Goal: Navigation & Orientation: Find specific page/section

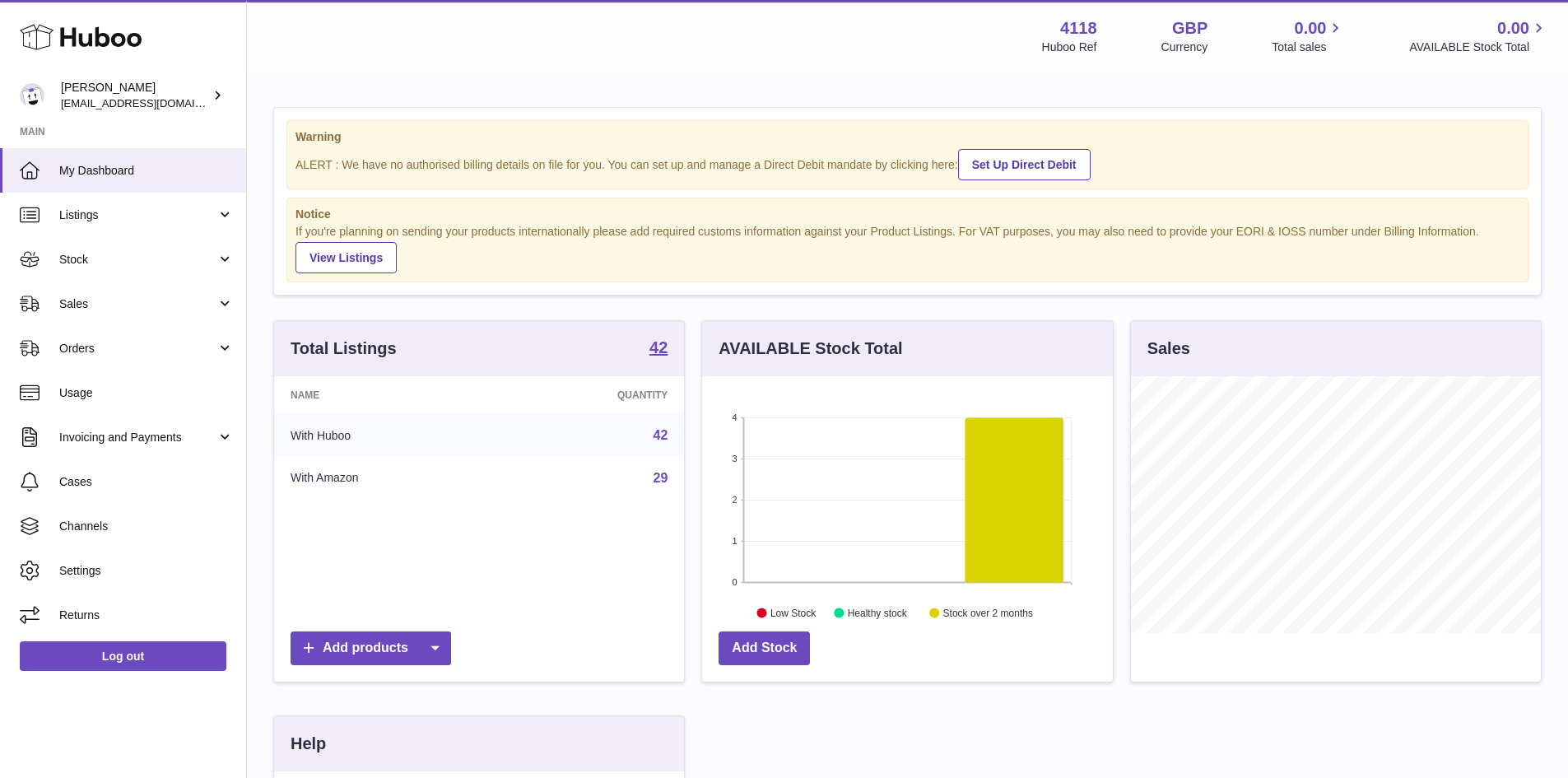
scroll to position [257, 410]
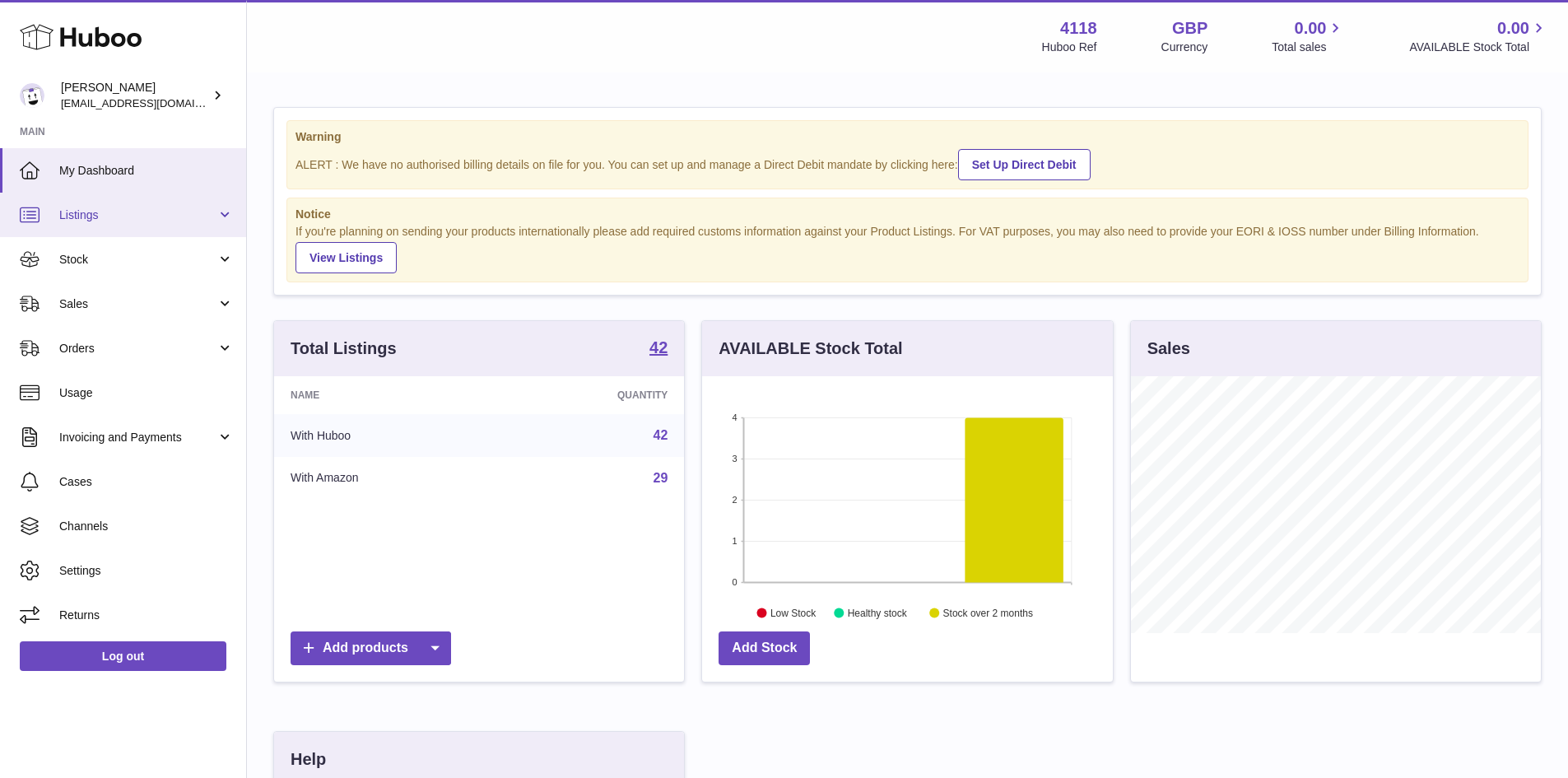
click at [133, 208] on span "Listings" at bounding box center [137, 215] width 157 height 16
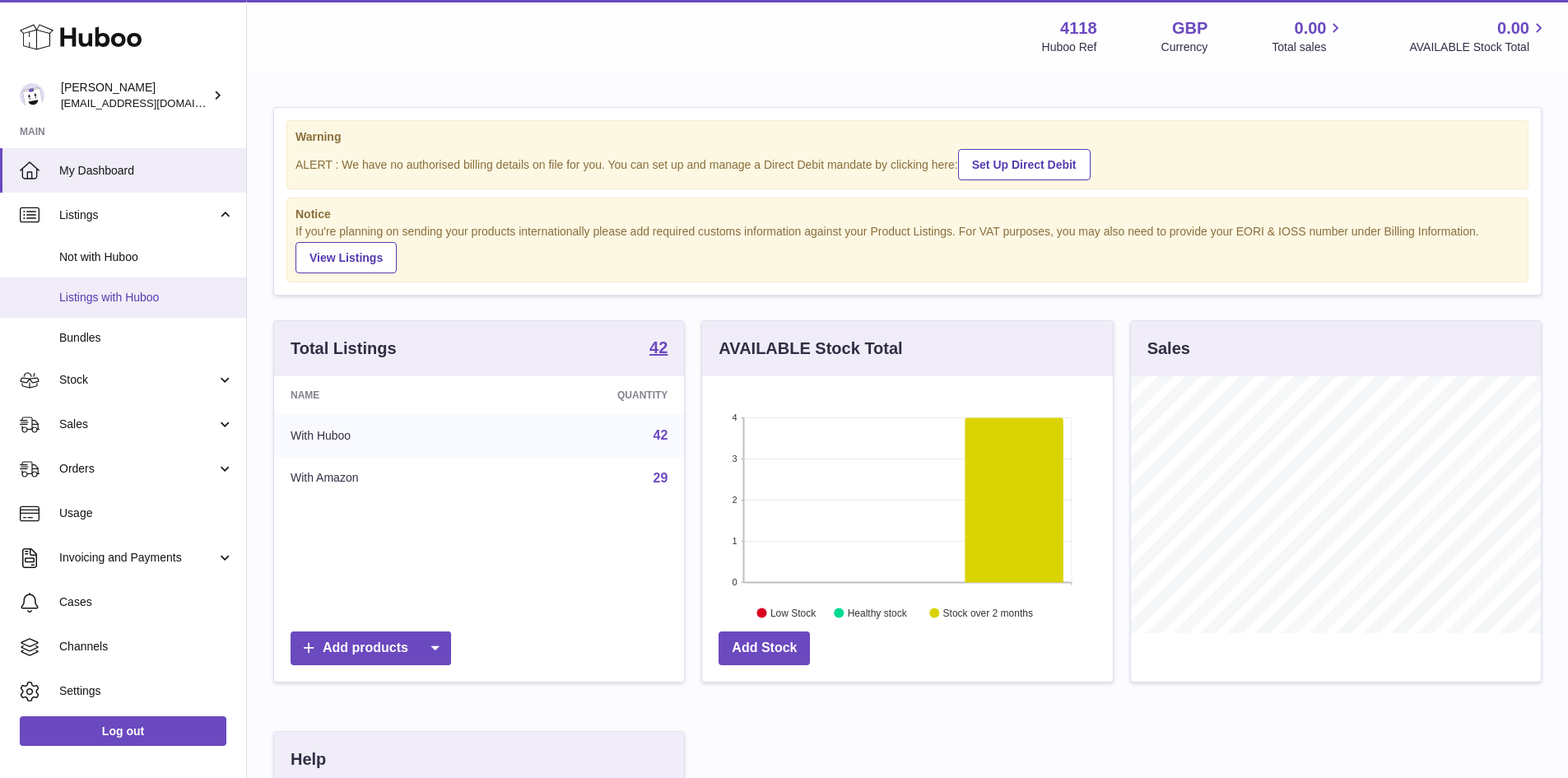
click at [133, 296] on span "Listings with Huboo" at bounding box center [146, 298] width 175 height 16
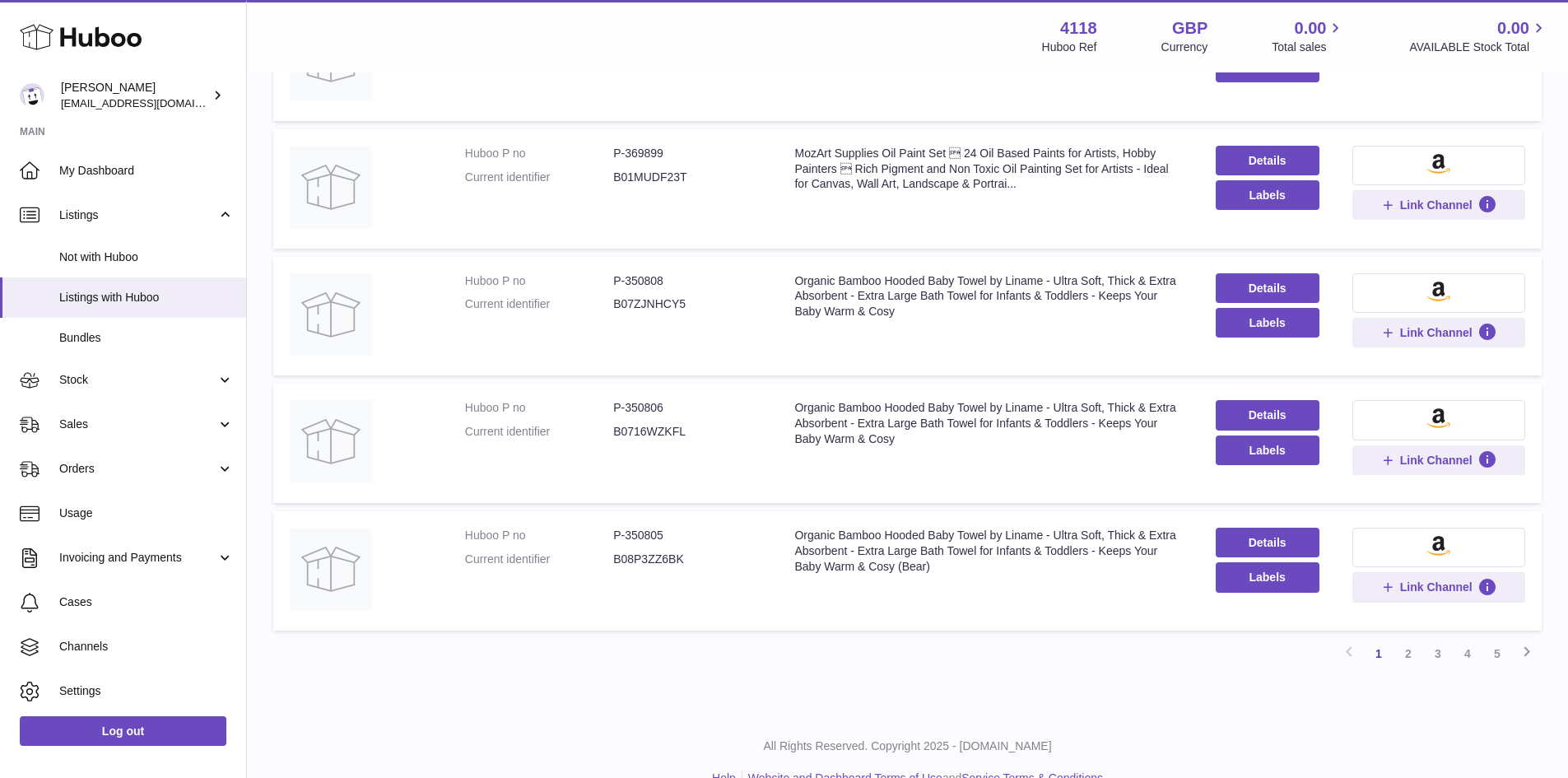
scroll to position [962, 0]
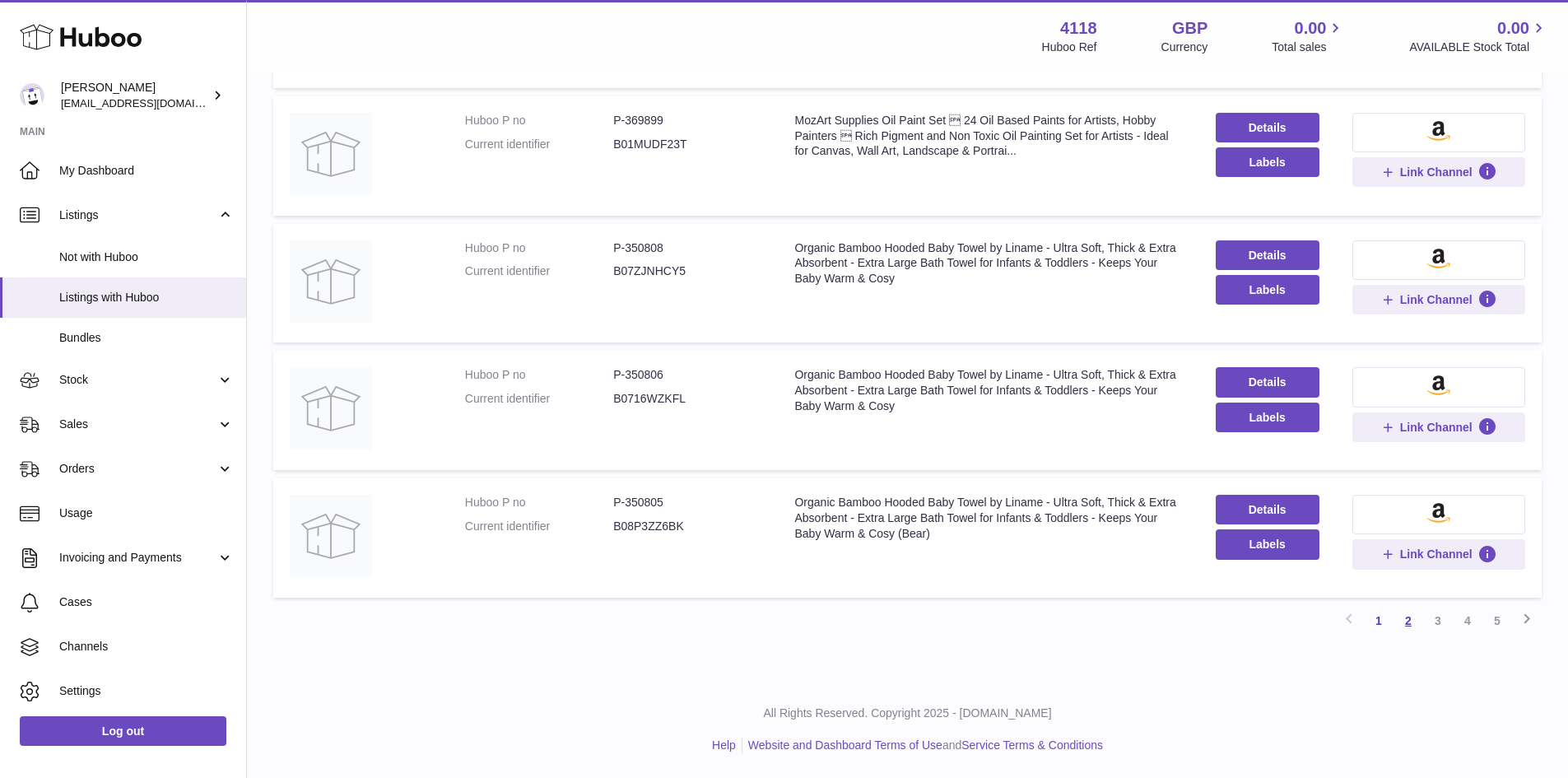
click at [1414, 619] on link "2" at bounding box center [1409, 621] width 30 height 30
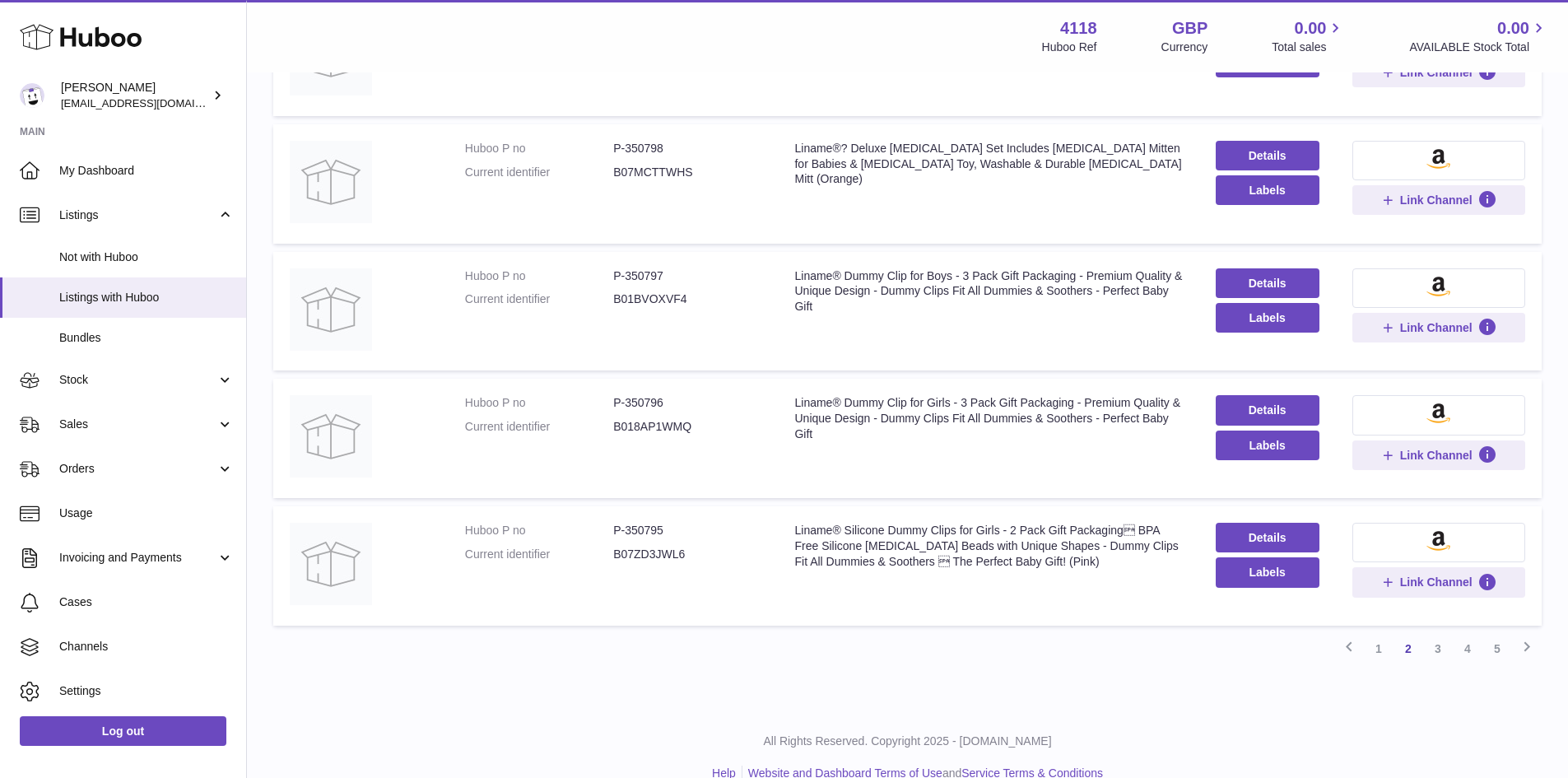
scroll to position [962, 0]
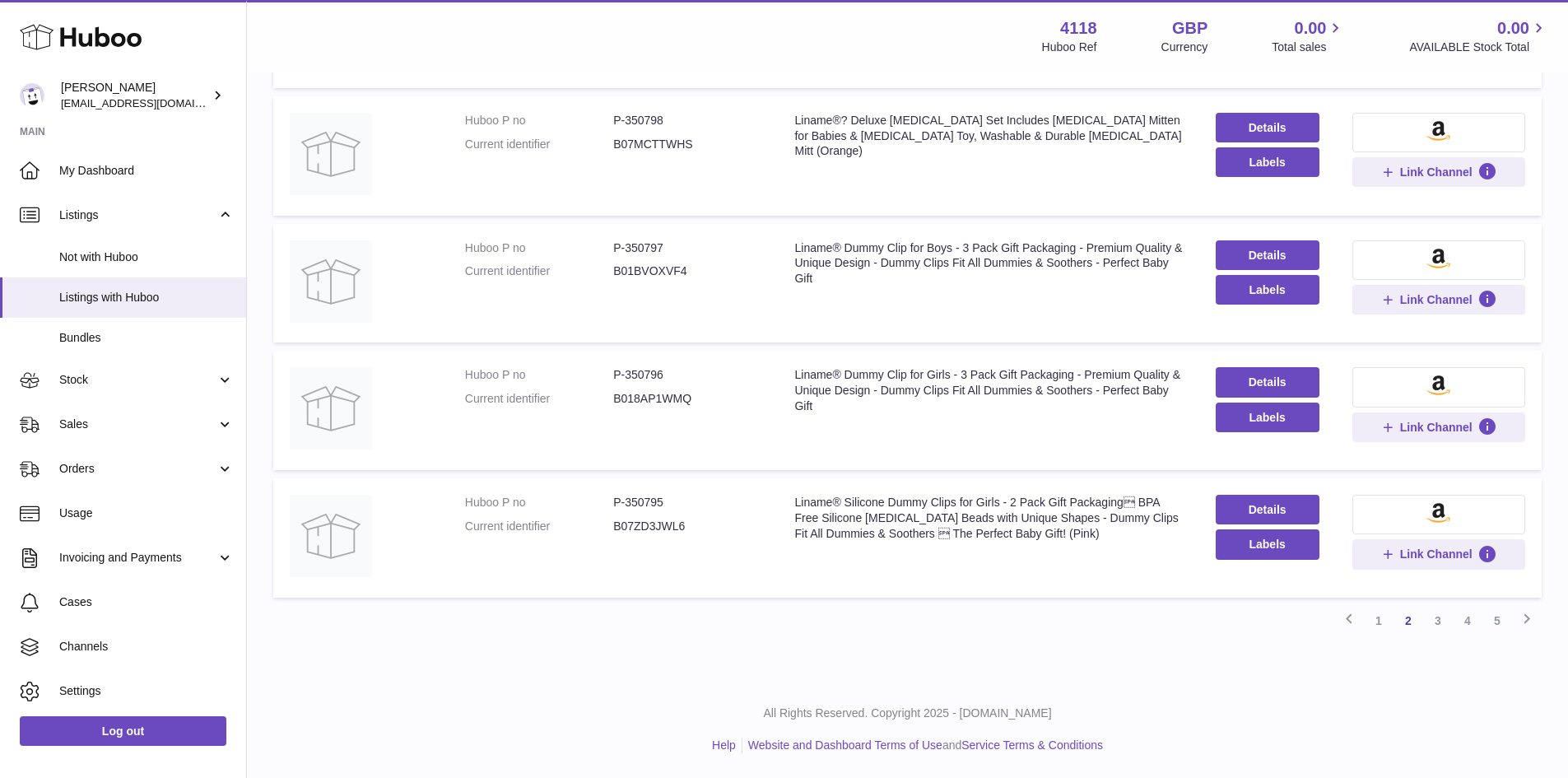
click at [1437, 624] on link "3" at bounding box center [1439, 621] width 30 height 30
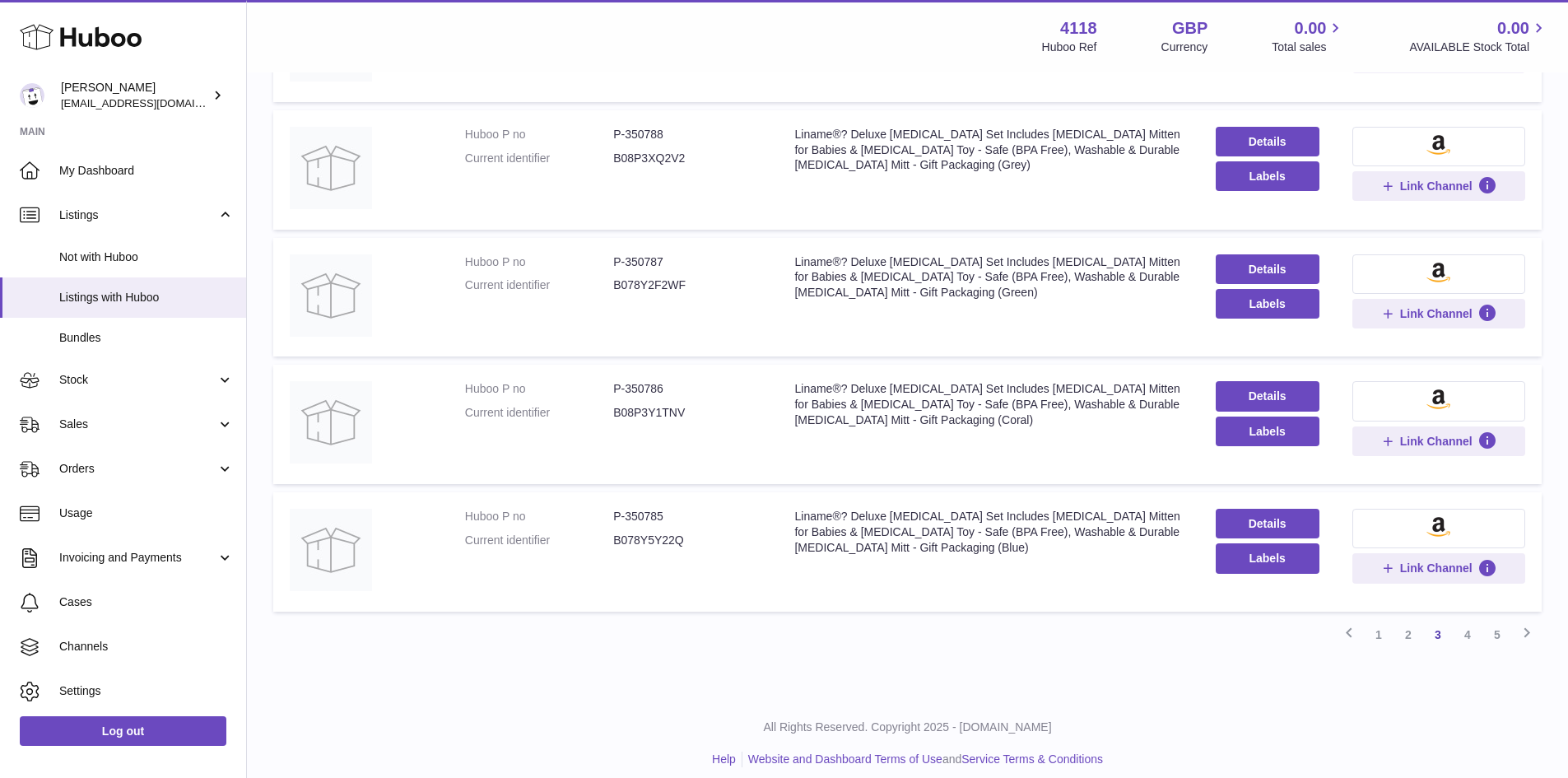
scroll to position [962, 0]
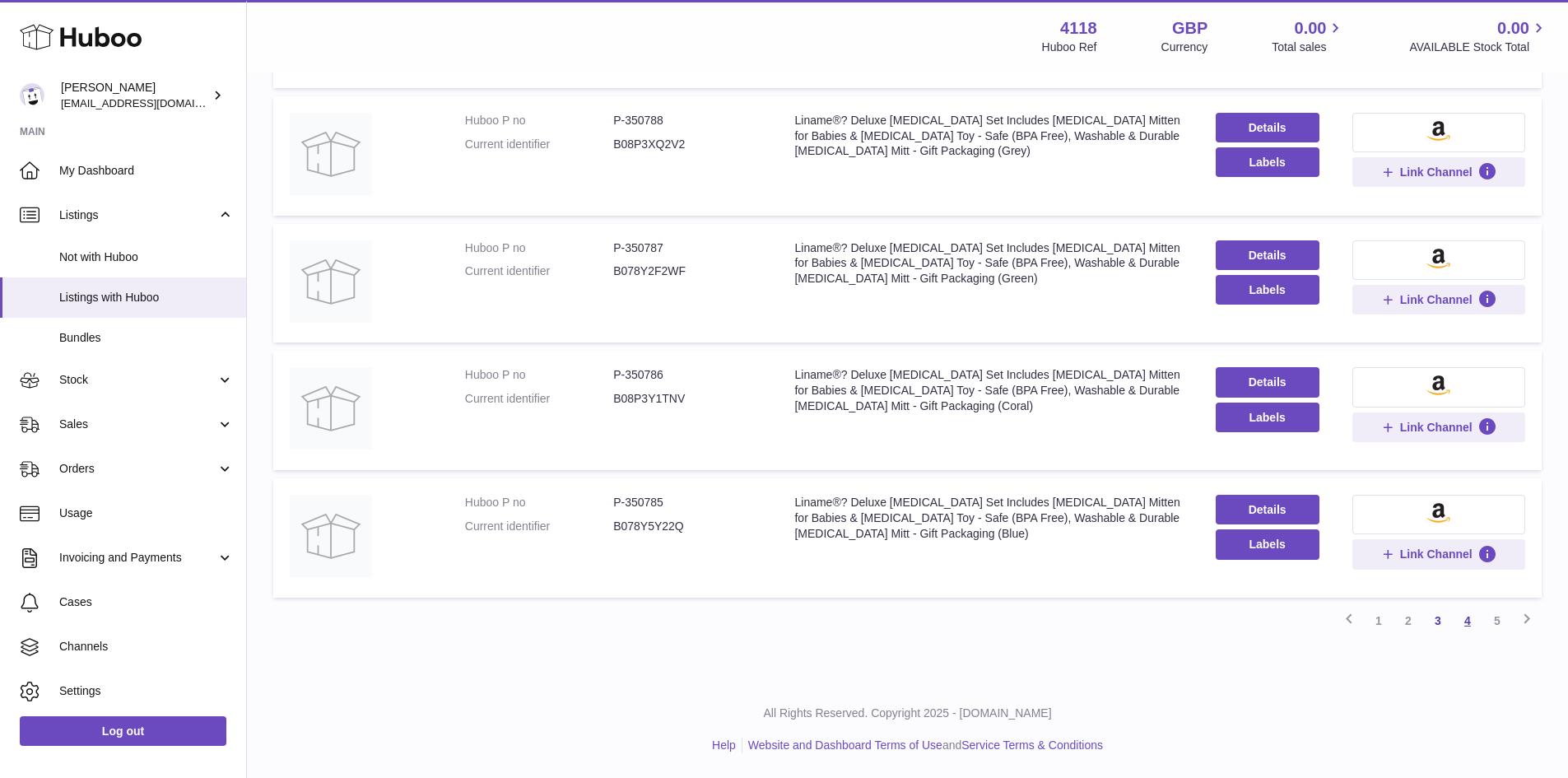
click at [1467, 617] on link "4" at bounding box center [1468, 621] width 30 height 30
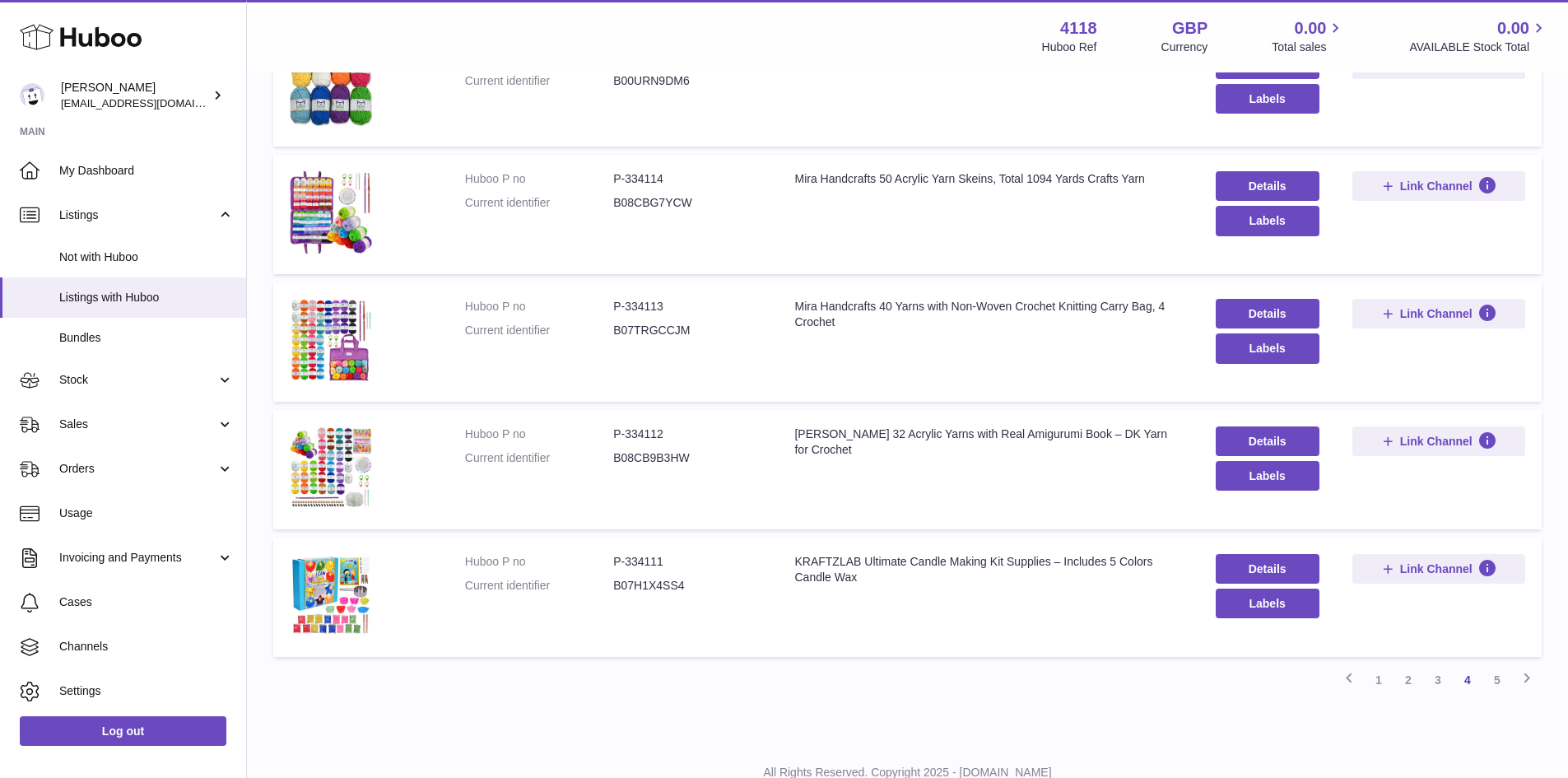
scroll to position [956, 0]
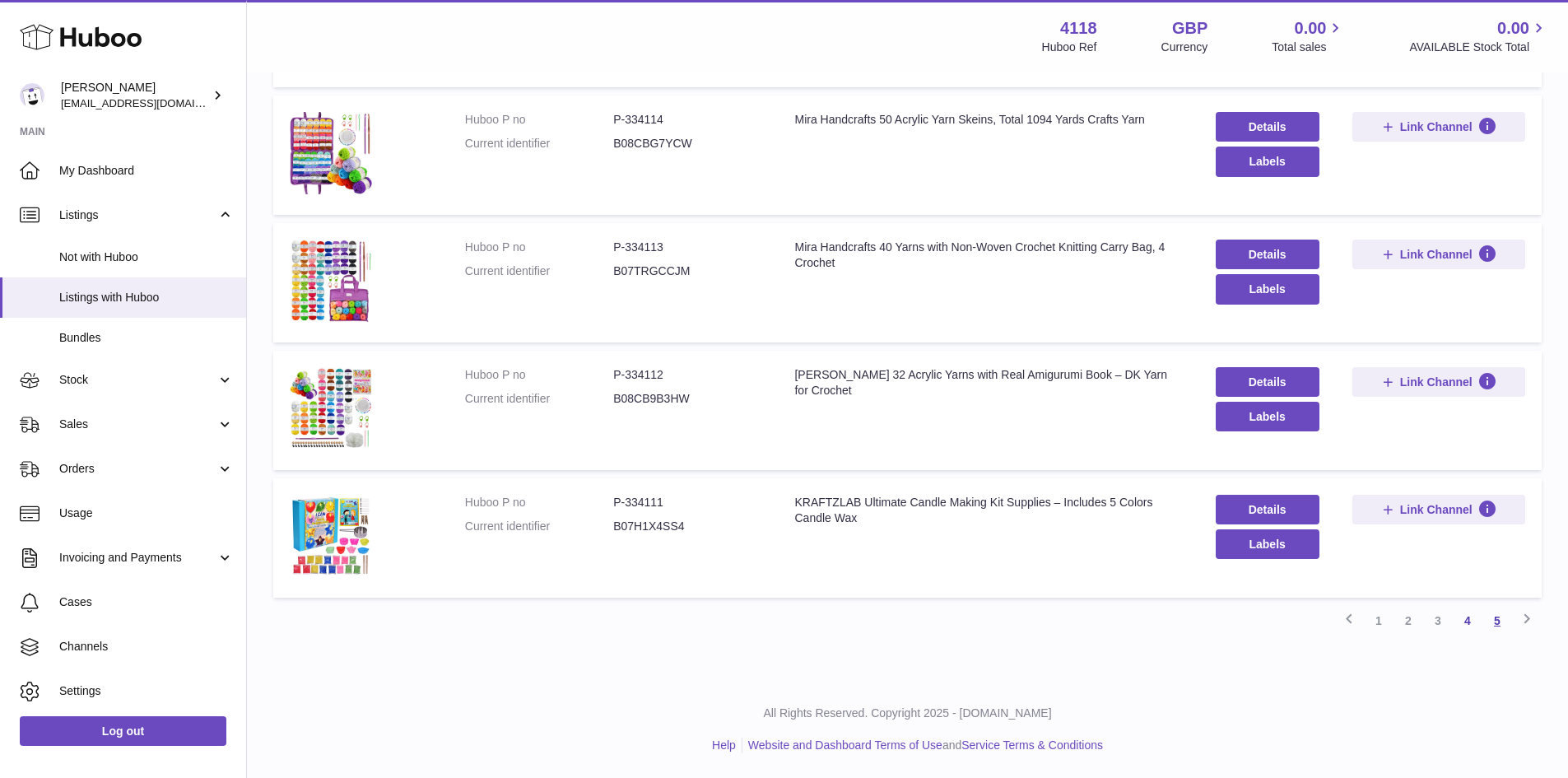
click at [1498, 621] on link "5" at bounding box center [1498, 621] width 30 height 30
